Goal: Transaction & Acquisition: Purchase product/service

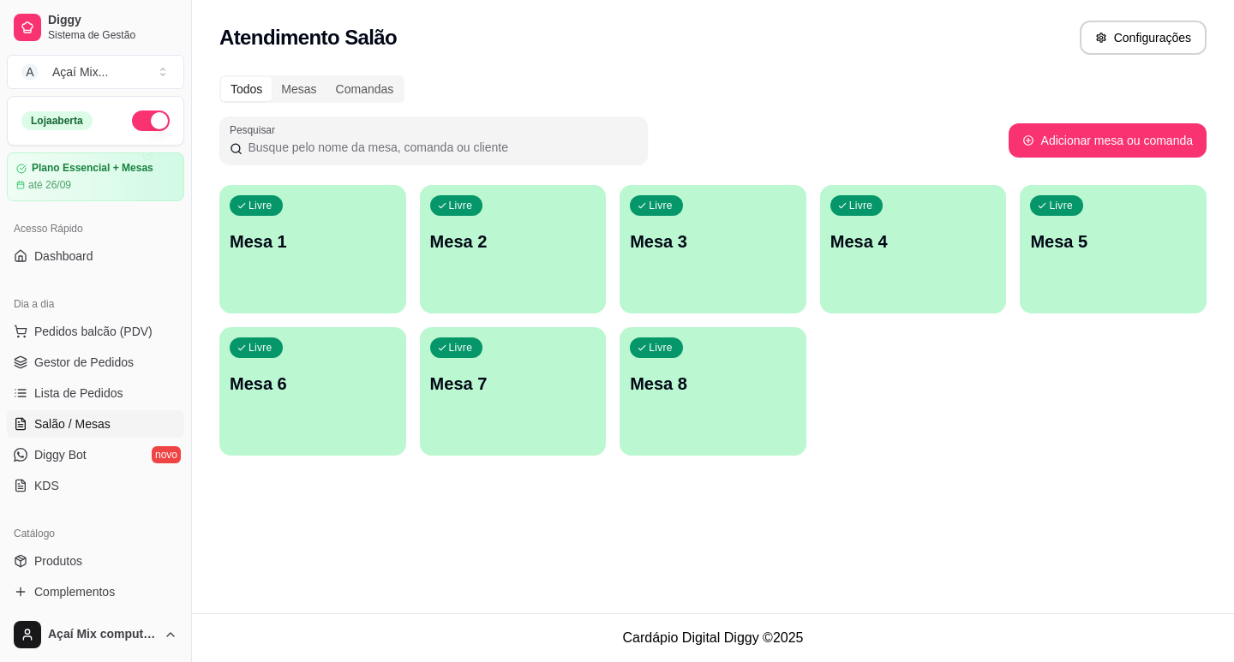
scroll to position [57, 0]
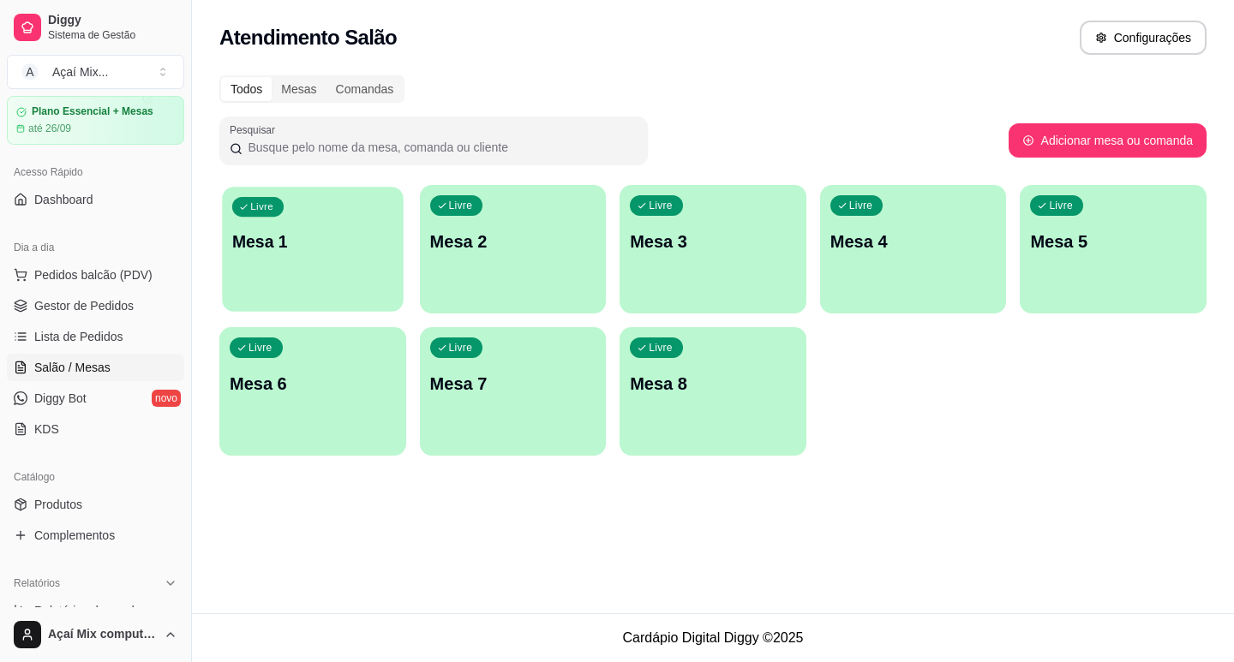
click at [285, 265] on div "Livre Mesa 1" at bounding box center [312, 239] width 181 height 105
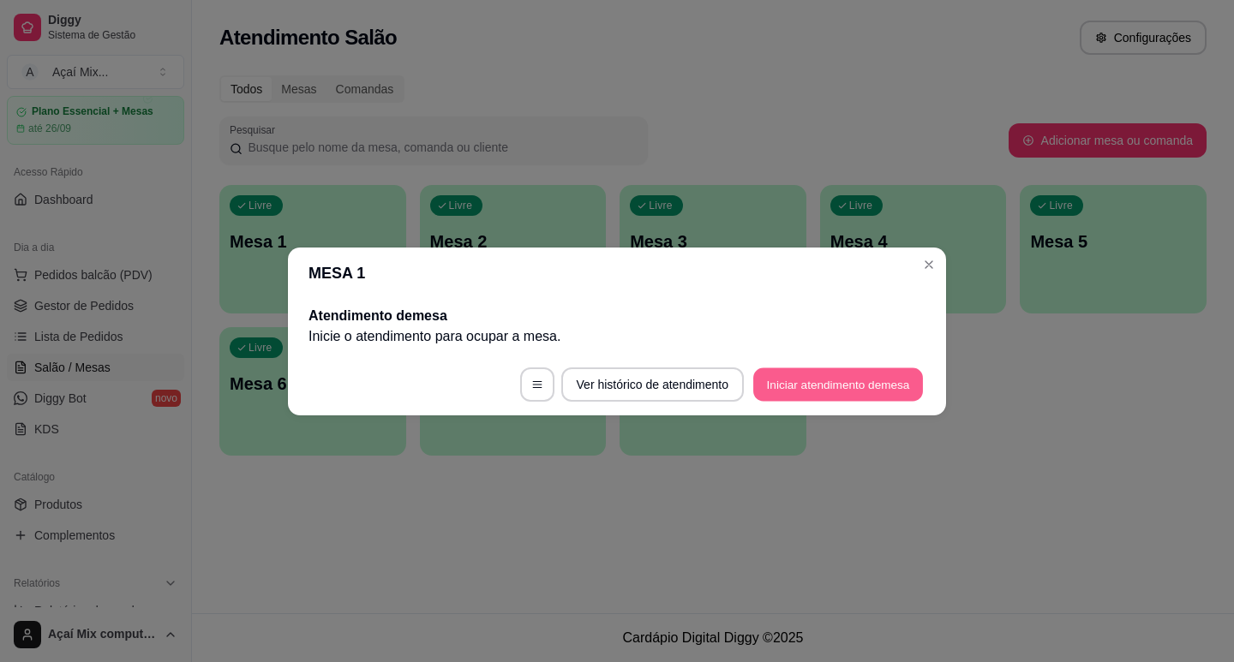
click at [780, 386] on button "Iniciar atendimento de mesa" at bounding box center [838, 384] width 170 height 33
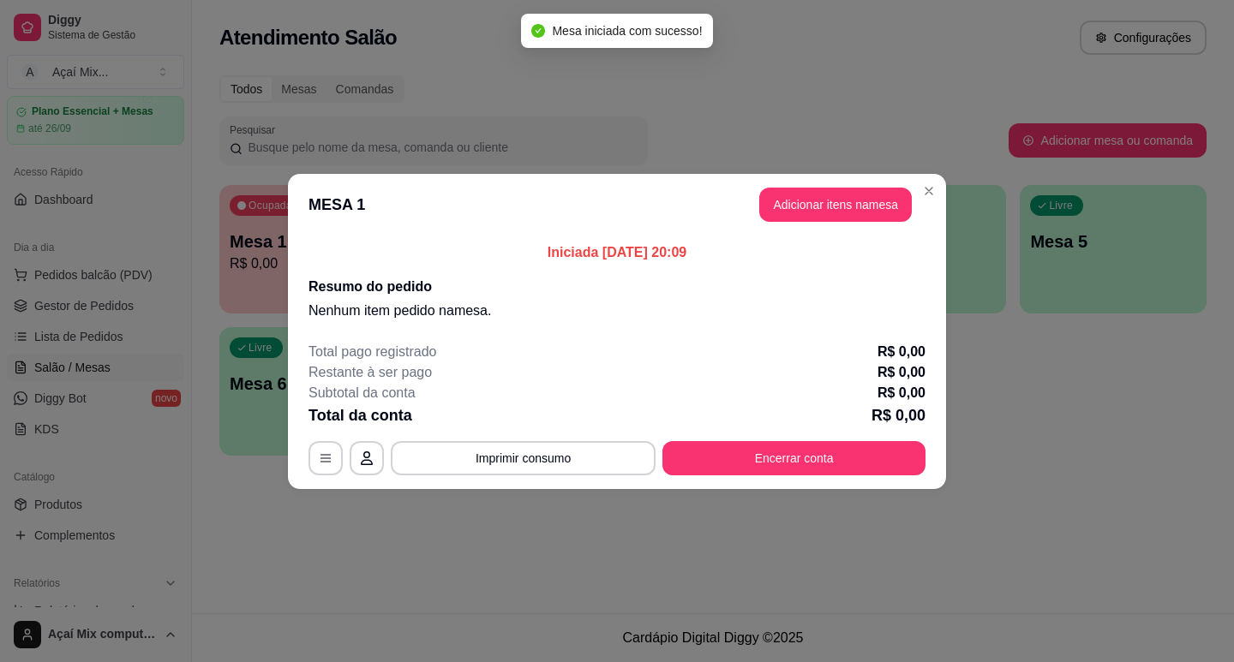
drag, startPoint x: 752, startPoint y: 215, endPoint x: 773, endPoint y: 212, distance: 20.8
click at [757, 215] on header "MESA 1 Adicionar itens na mesa" at bounding box center [617, 205] width 658 height 62
click at [779, 211] on button "Adicionar itens na mesa" at bounding box center [835, 205] width 153 height 34
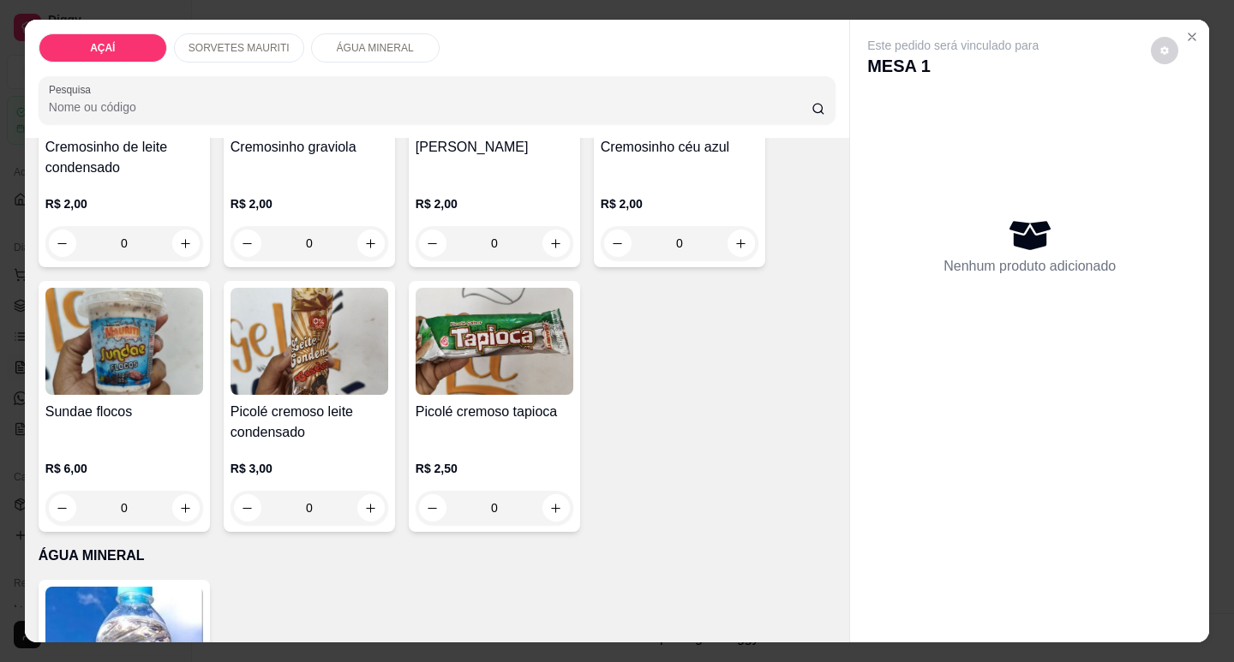
scroll to position [1467, 0]
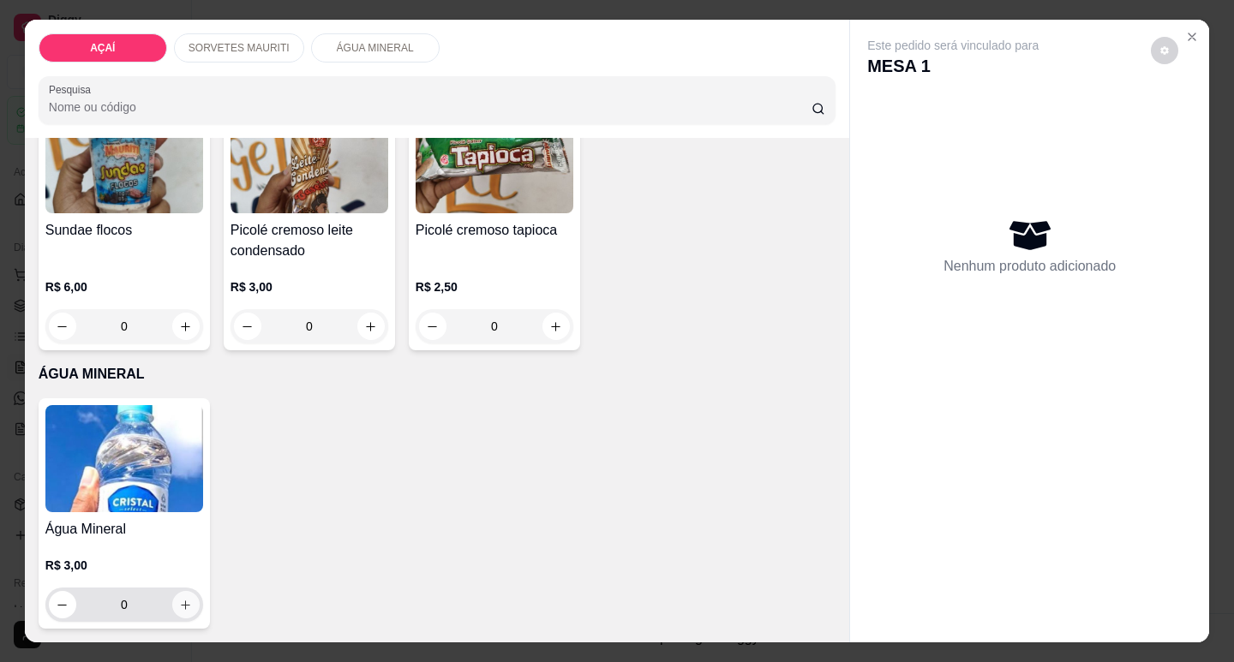
click at [182, 606] on button "increase-product-quantity" at bounding box center [185, 604] width 27 height 27
type input "1"
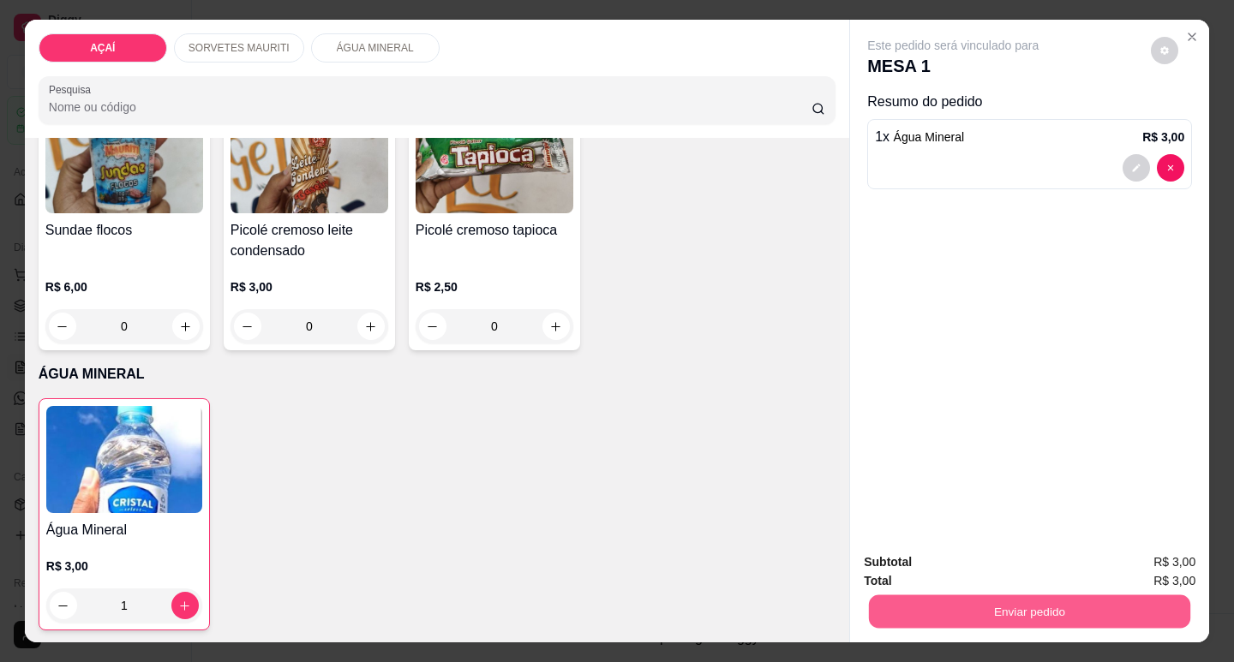
click at [1099, 595] on button "Enviar pedido" at bounding box center [1029, 611] width 321 height 33
click at [888, 554] on button "Não registrar e enviar pedido" at bounding box center [972, 563] width 178 height 33
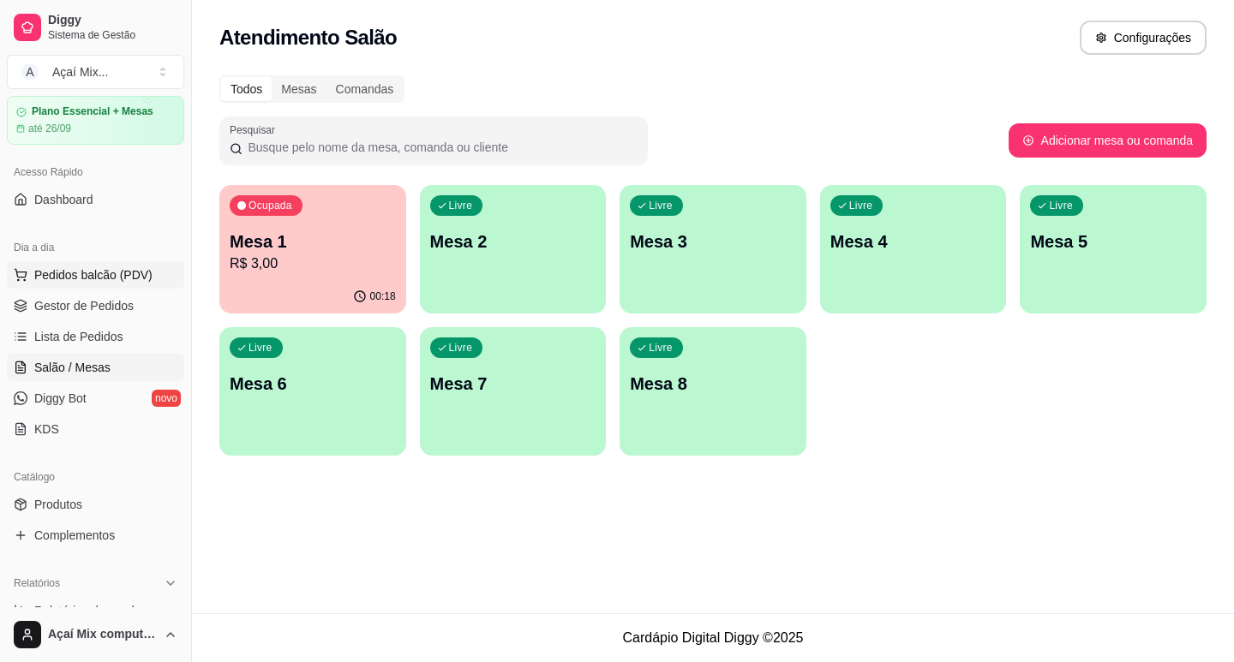
click at [82, 271] on span "Pedidos balcão (PDV)" at bounding box center [93, 274] width 118 height 17
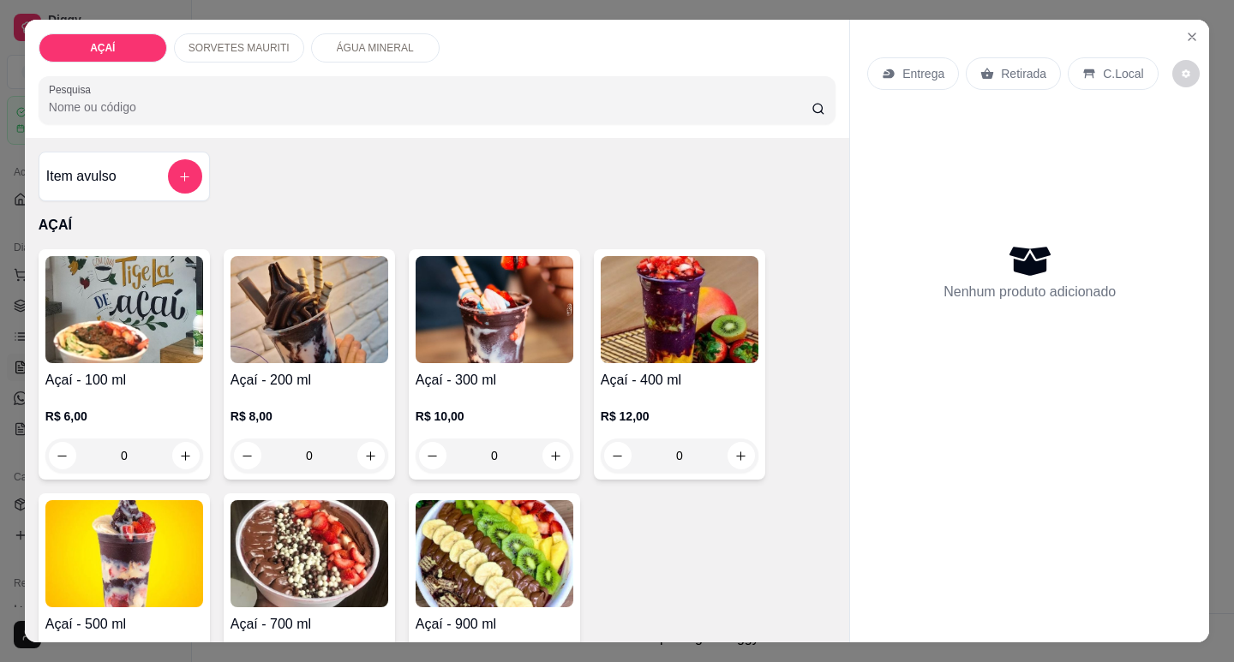
click at [606, 410] on p "R$ 12,00" at bounding box center [680, 416] width 158 height 17
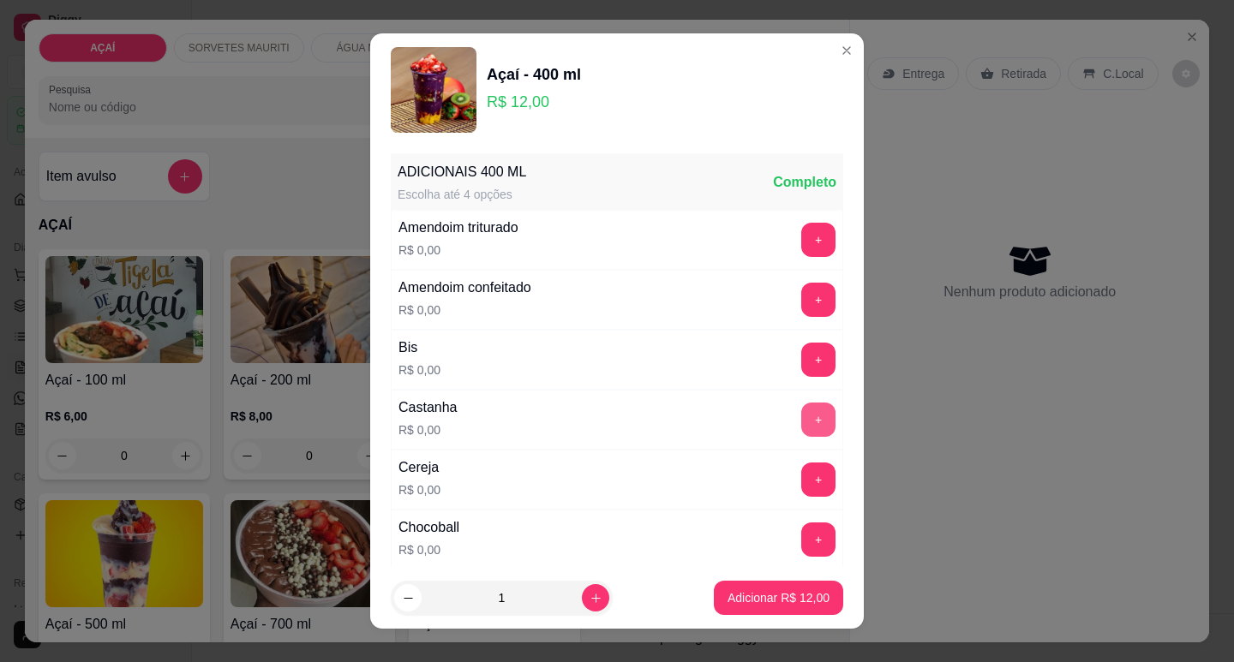
click at [801, 436] on button "+" at bounding box center [818, 420] width 34 height 34
click at [801, 295] on button "+" at bounding box center [818, 300] width 34 height 34
click at [725, 297] on button "-" at bounding box center [742, 300] width 34 height 34
click at [784, 221] on div "Amendoim triturado R$ 0,00 +" at bounding box center [617, 240] width 452 height 60
click at [801, 236] on button "+" at bounding box center [818, 240] width 34 height 34
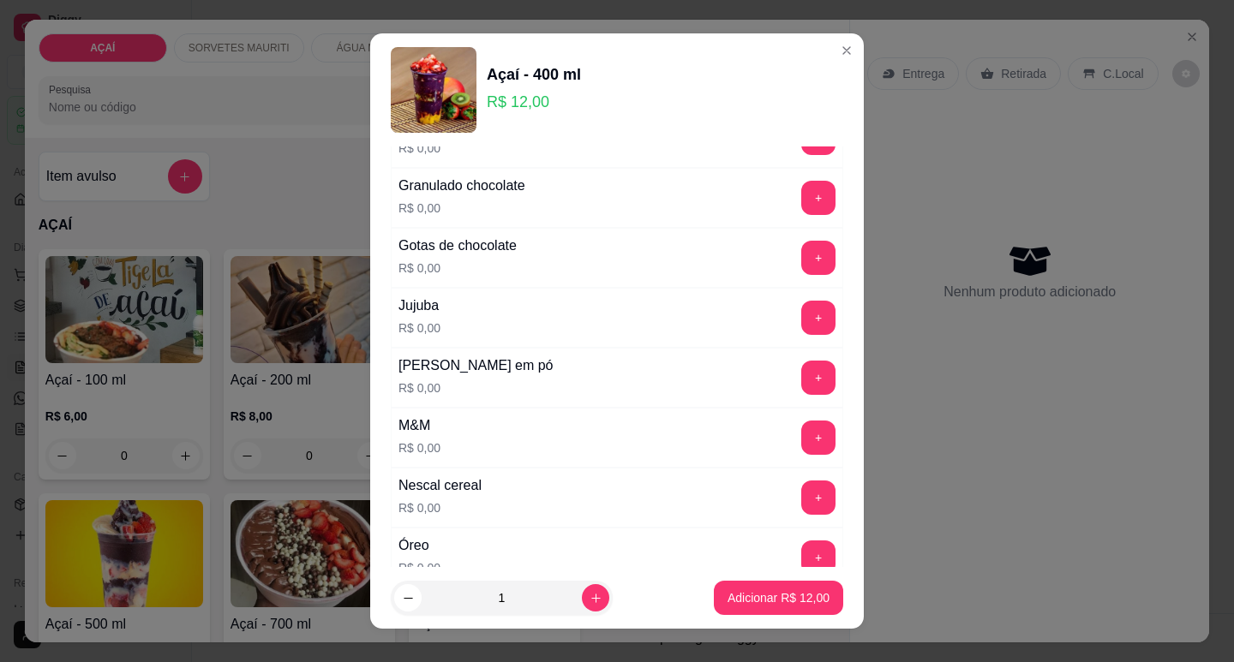
scroll to position [1542, 0]
click at [802, 362] on button "+" at bounding box center [818, 376] width 33 height 33
click at [761, 585] on button "Adicionar R$ 12,00" at bounding box center [778, 598] width 129 height 34
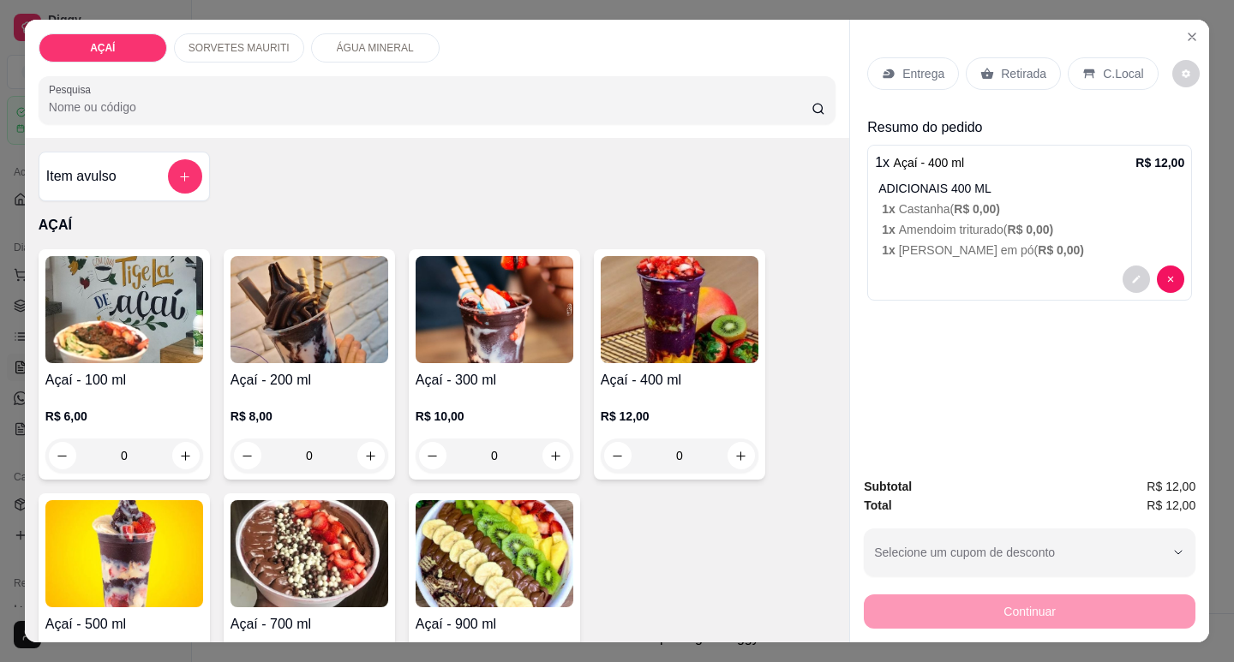
click at [902, 75] on p "Entrega" at bounding box center [923, 73] width 42 height 17
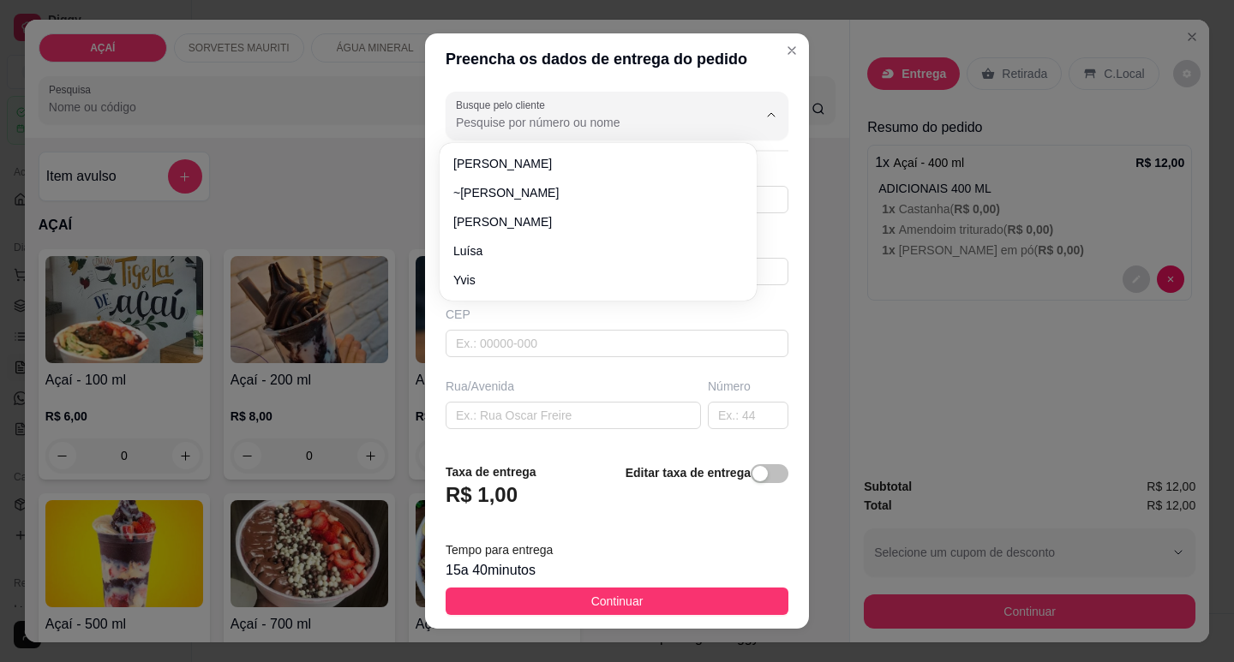
click at [572, 124] on input "Busque pelo cliente" at bounding box center [593, 122] width 274 height 17
click at [524, 117] on input "Busque pelo cliente" at bounding box center [593, 122] width 274 height 17
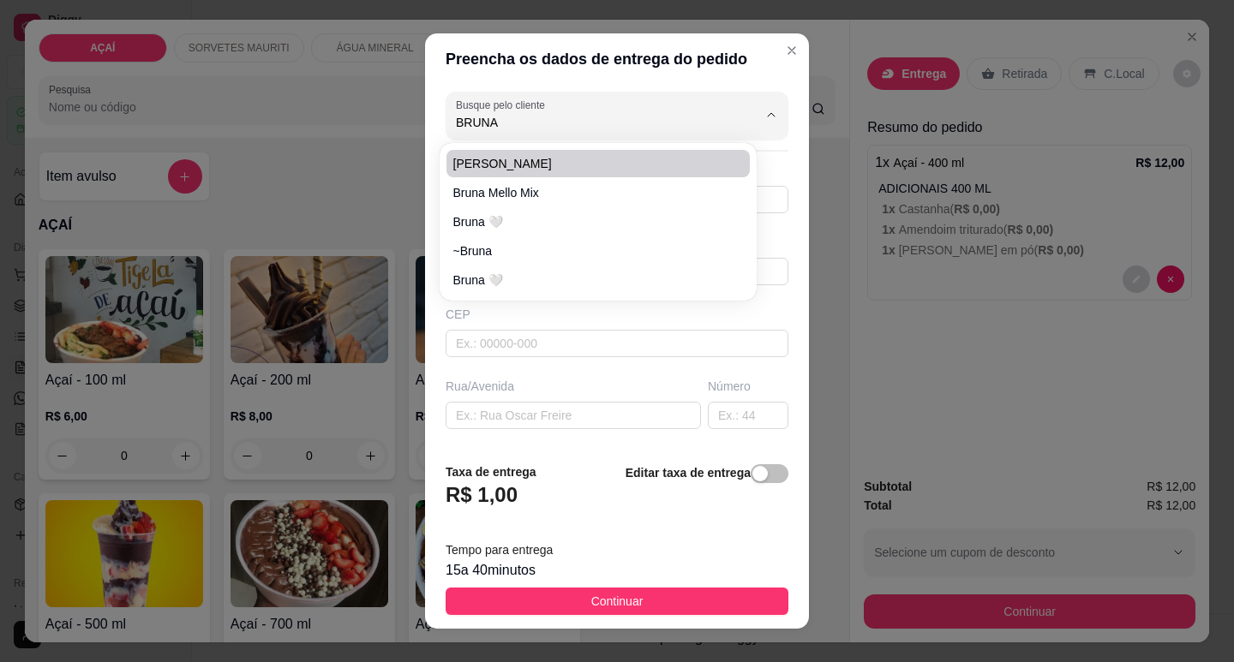
click at [533, 165] on span "[PERSON_NAME]" at bounding box center [589, 163] width 272 height 17
type input "[PERSON_NAME]"
type input "81215015"
type input "[PERSON_NAME]"
type input "57520000000"
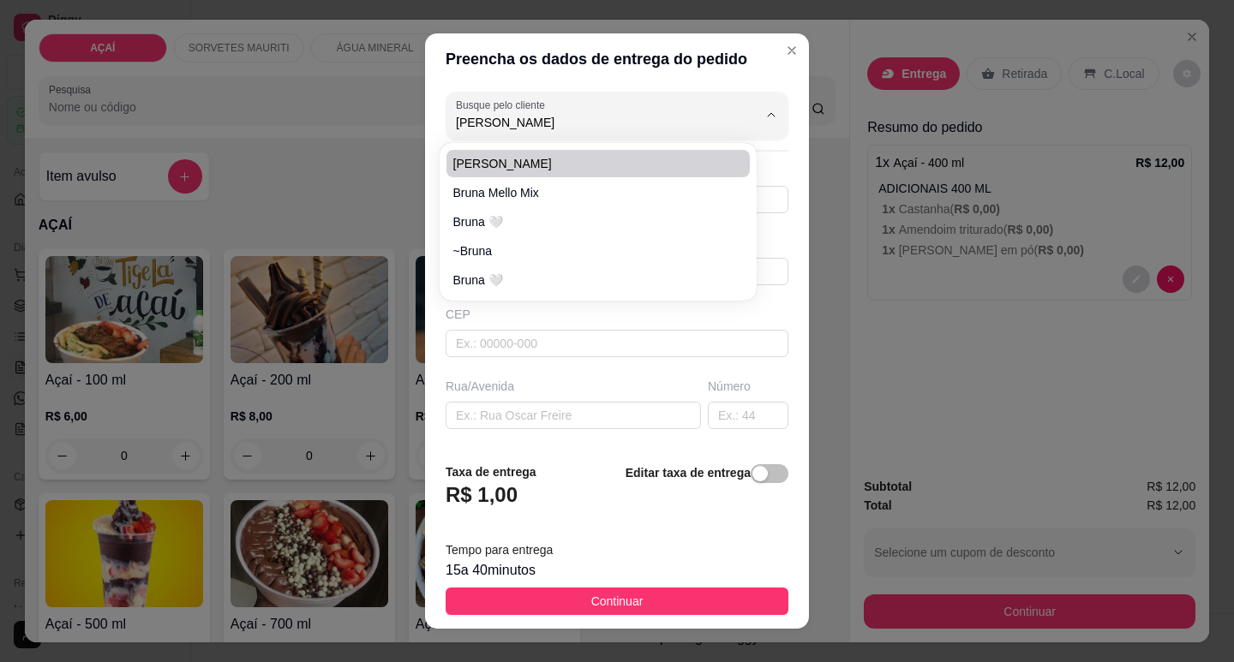
type input "12"
type input "travessa [PERSON_NAME]"
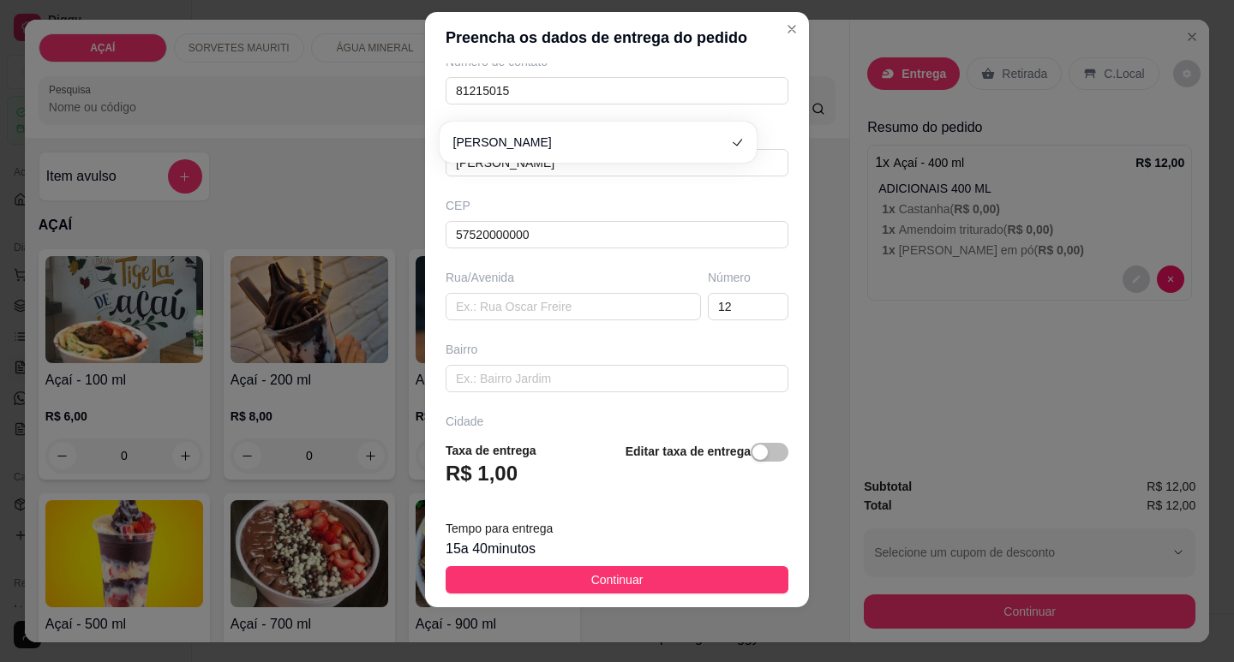
scroll to position [213, 0]
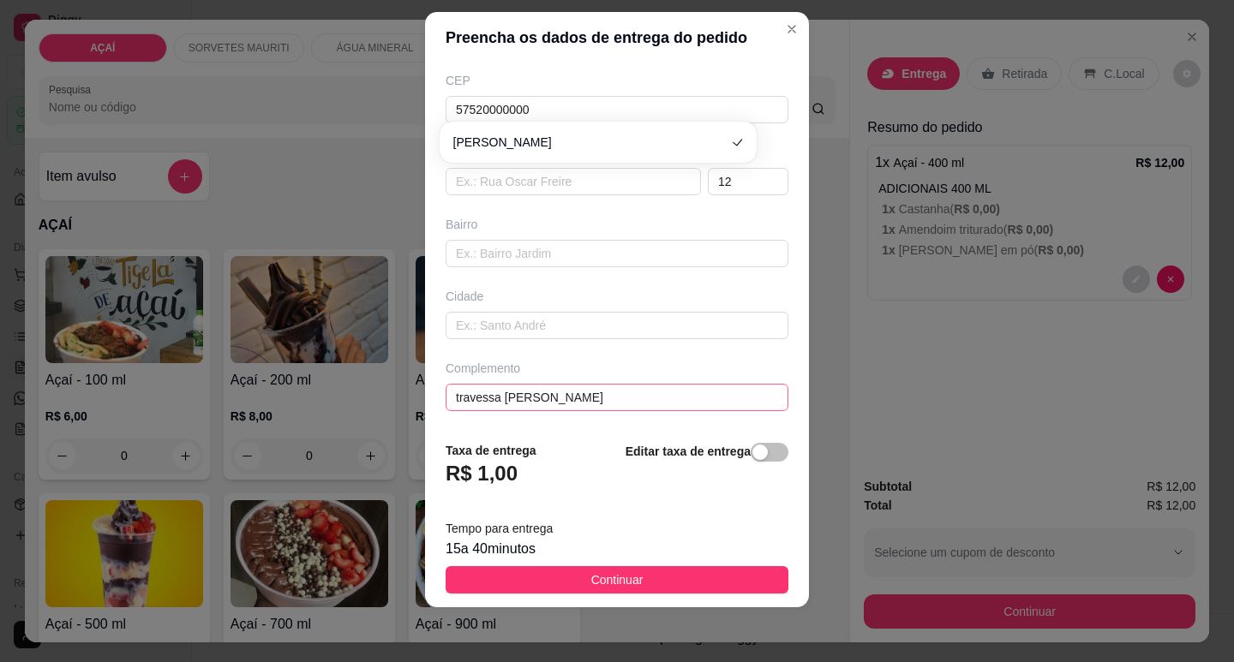
click at [637, 405] on input "travessa [PERSON_NAME]" at bounding box center [617, 397] width 343 height 27
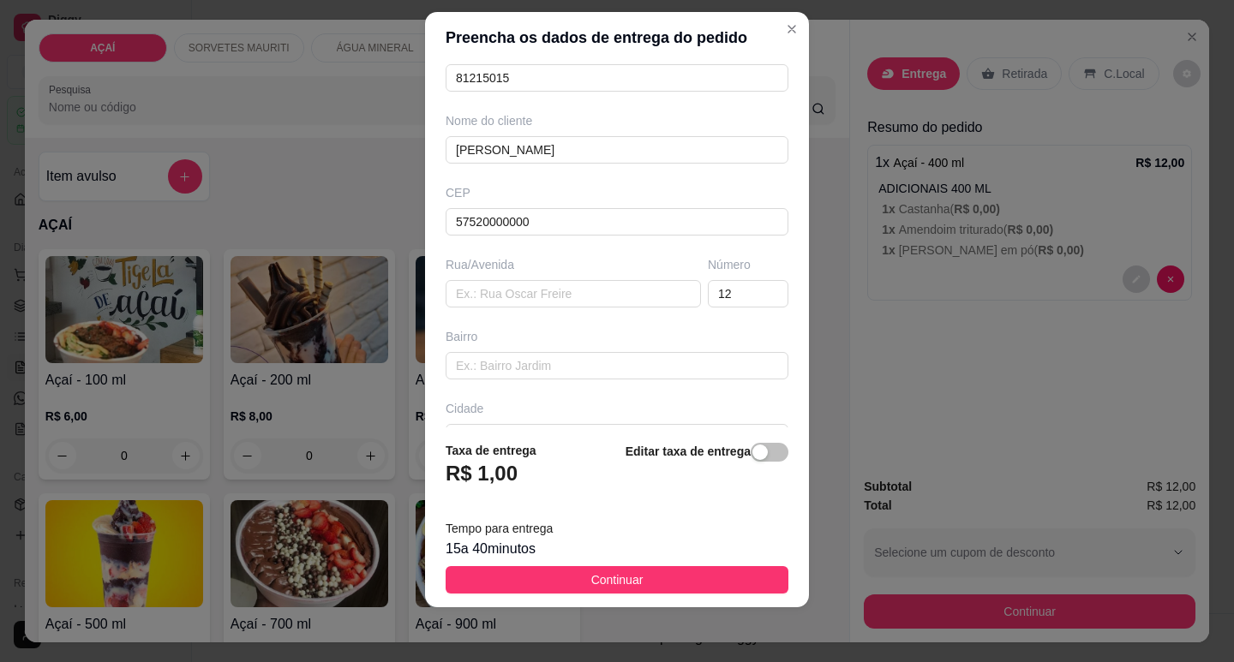
scroll to position [0, 0]
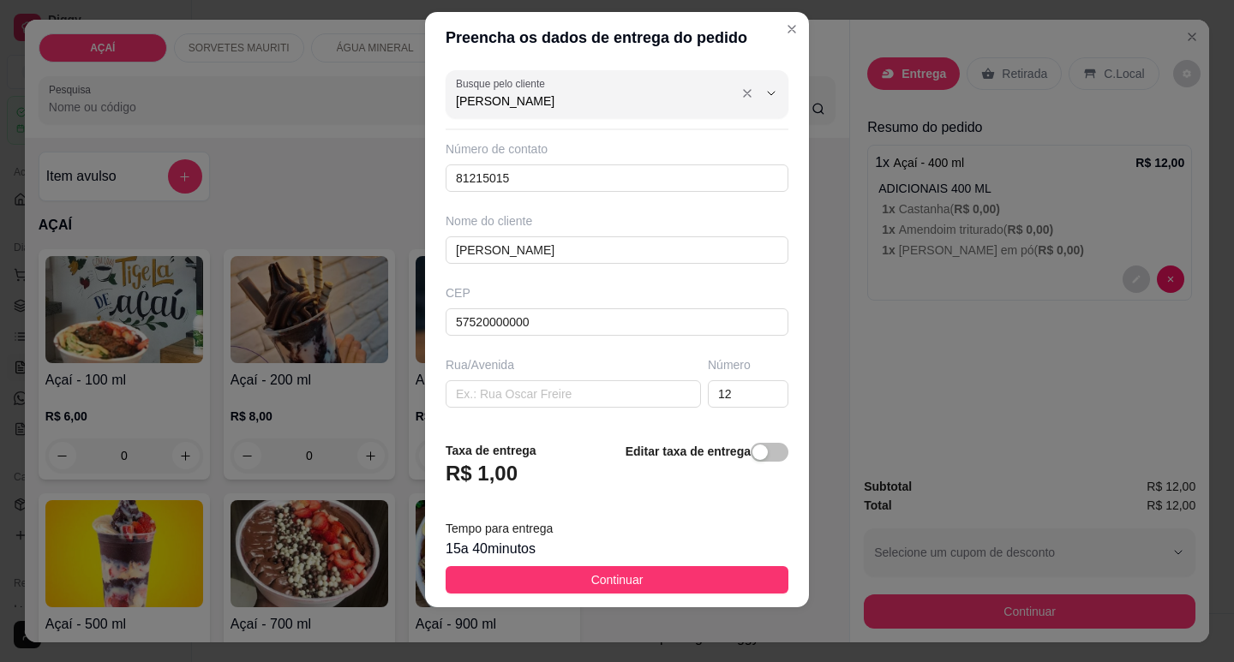
click at [584, 105] on input "[PERSON_NAME]" at bounding box center [593, 101] width 274 height 17
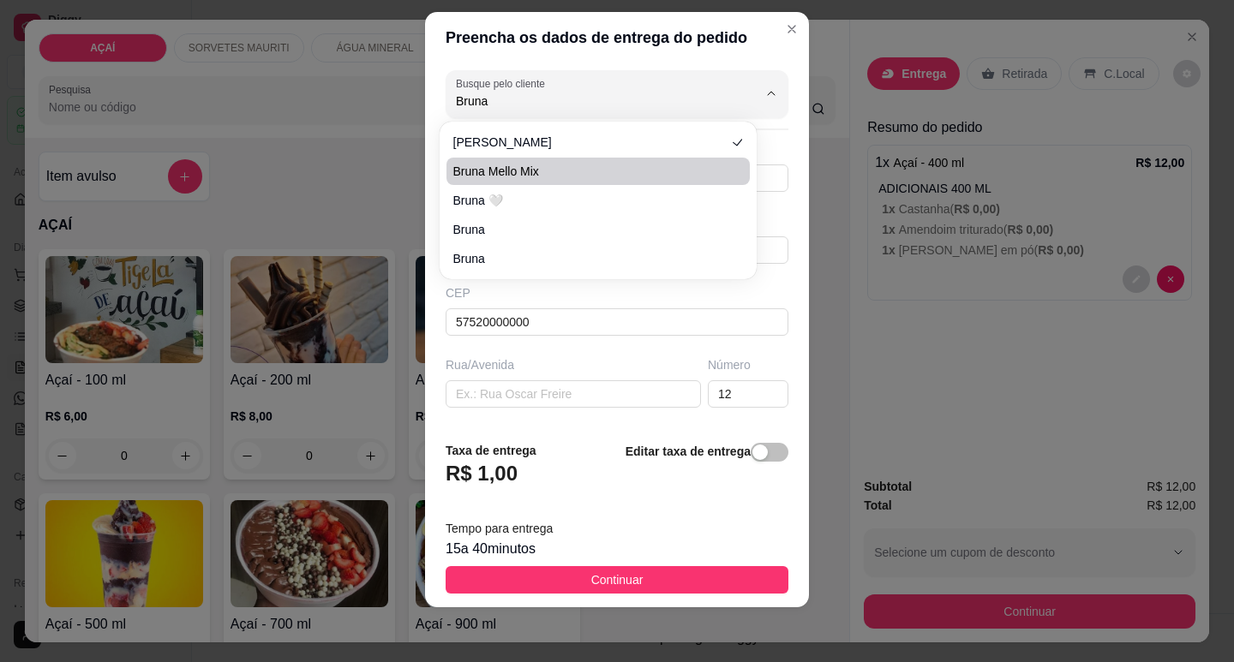
click at [548, 170] on span "Bruna Mello Mix" at bounding box center [589, 171] width 272 height 17
type input "Bruna Mello Mix"
type input "982021621"
type input "Bruna Mello Mix"
type input "5752000000000"
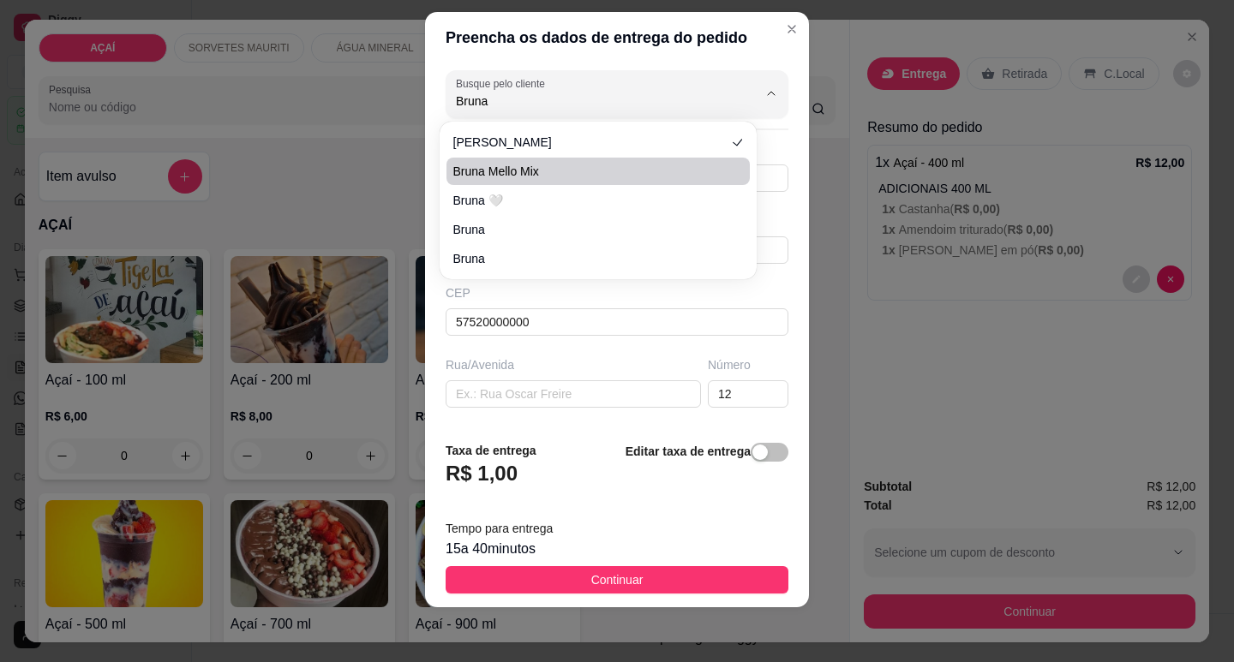
type input "Maravilha"
type input "Entrega na rua [GEOGRAPHIC_DATA] Na casa do jogo do bich0"
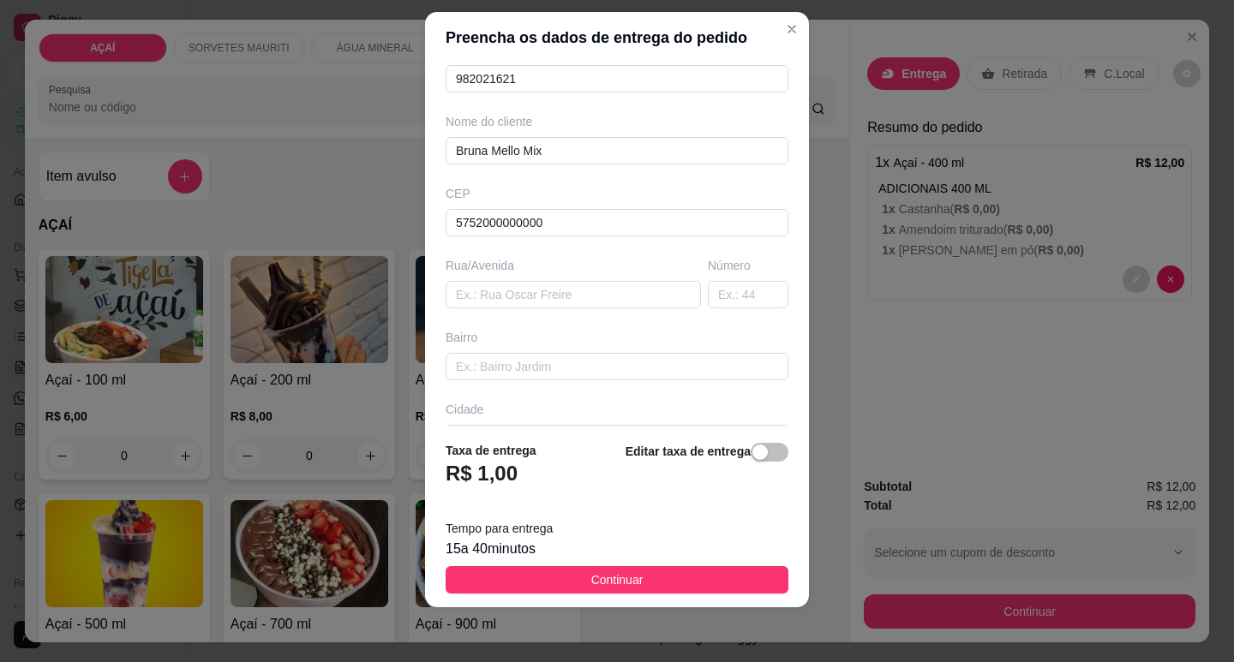
scroll to position [213, 0]
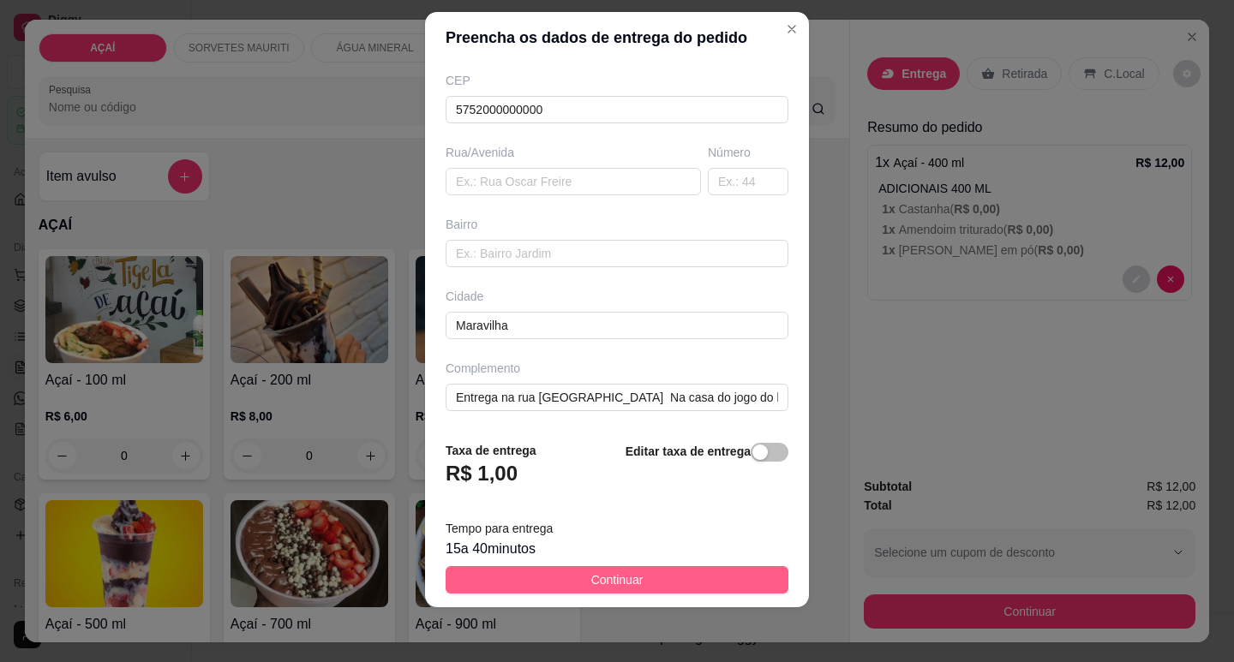
type input "Bruna Mello Mix"
click at [728, 582] on button "Continuar" at bounding box center [617, 579] width 343 height 27
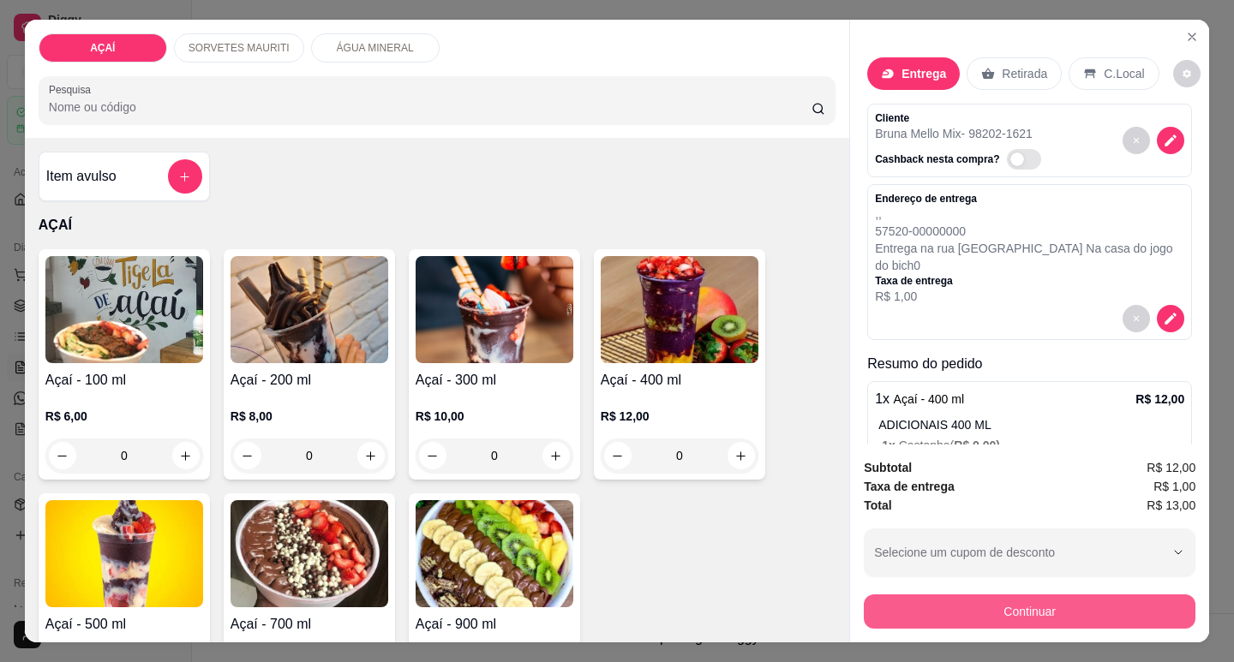
click at [1030, 616] on button "Continuar" at bounding box center [1030, 612] width 332 height 34
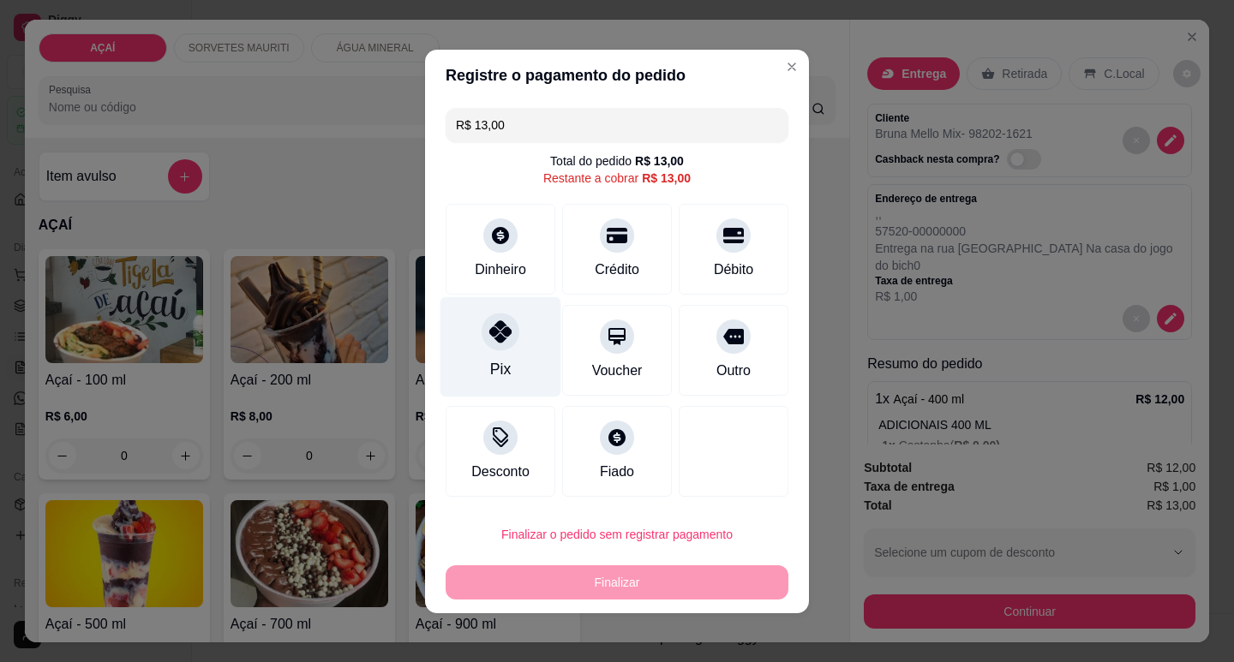
click at [478, 375] on div "Pix" at bounding box center [500, 346] width 121 height 100
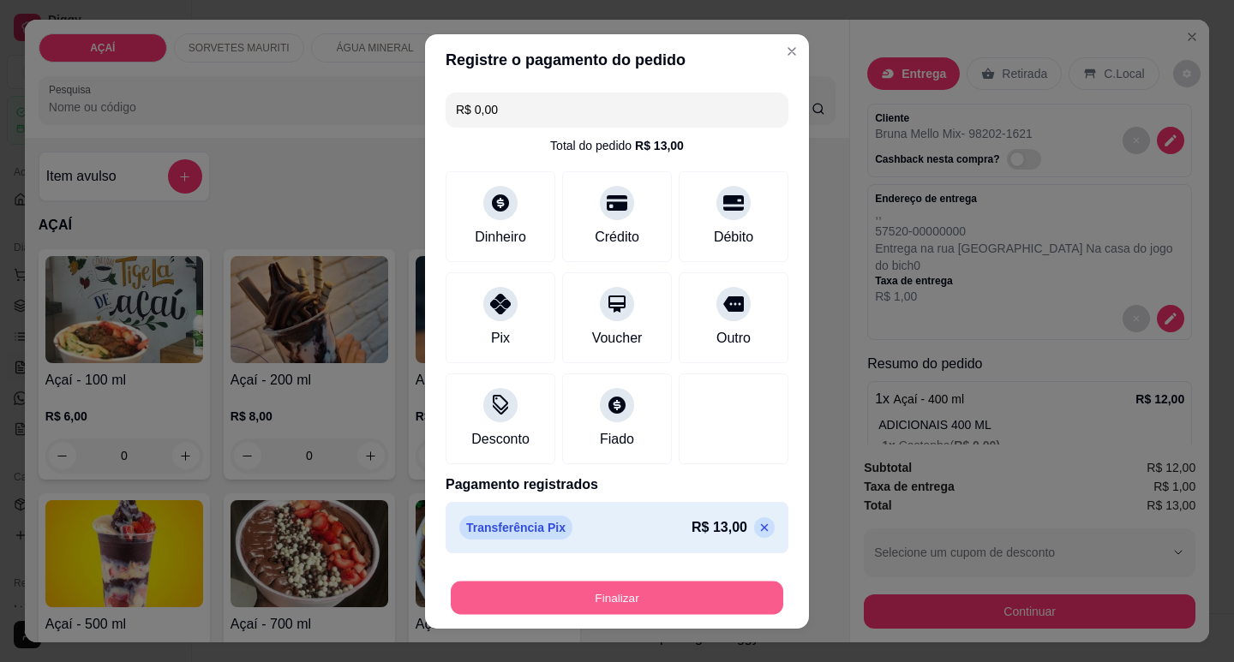
click at [559, 590] on button "Finalizar" at bounding box center [617, 597] width 332 height 33
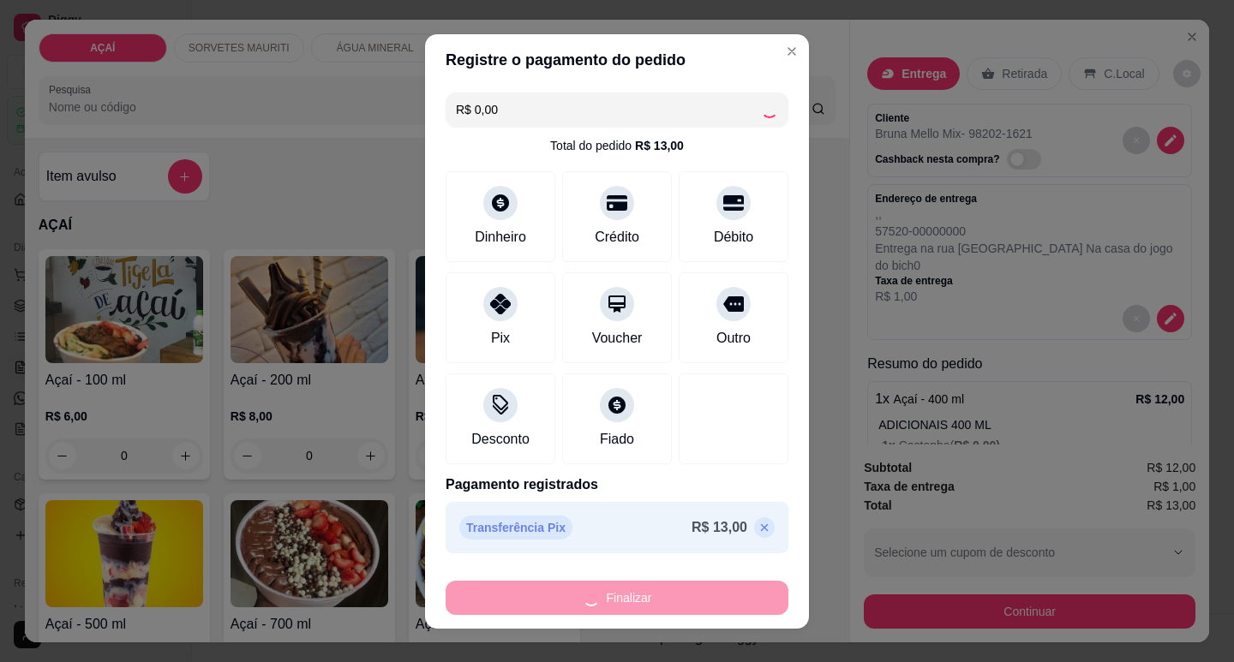
type input "-R$ 13,00"
